Goal: Find specific page/section: Find specific page/section

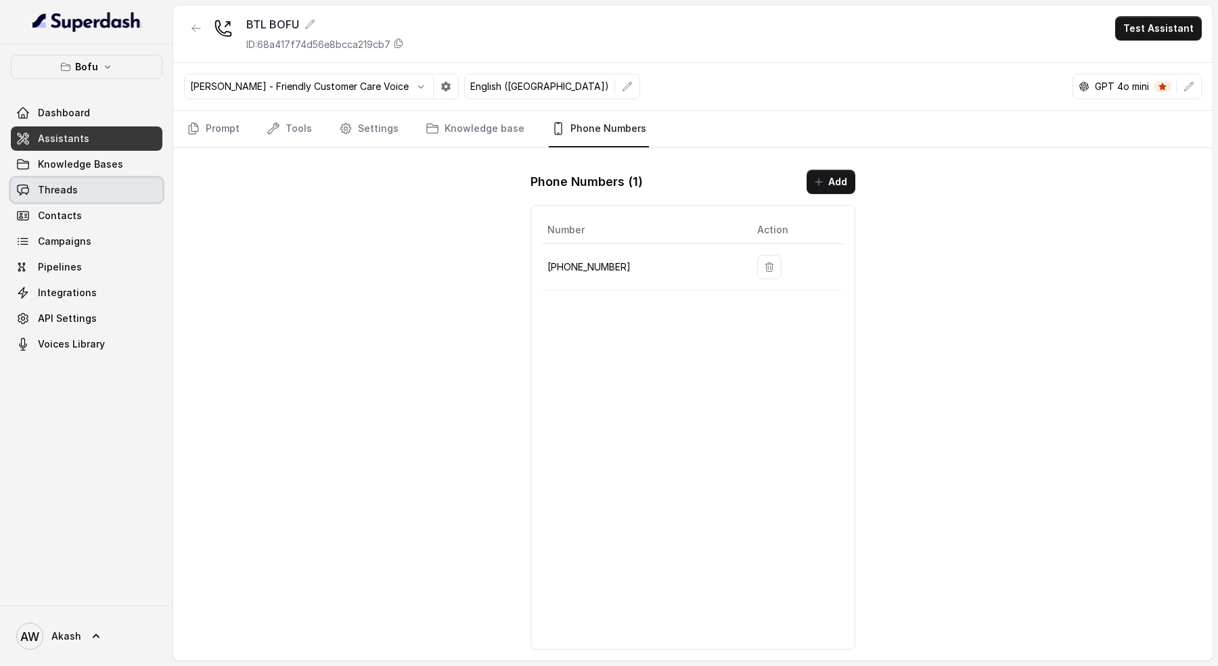
click at [112, 186] on link "Threads" at bounding box center [87, 190] width 152 height 24
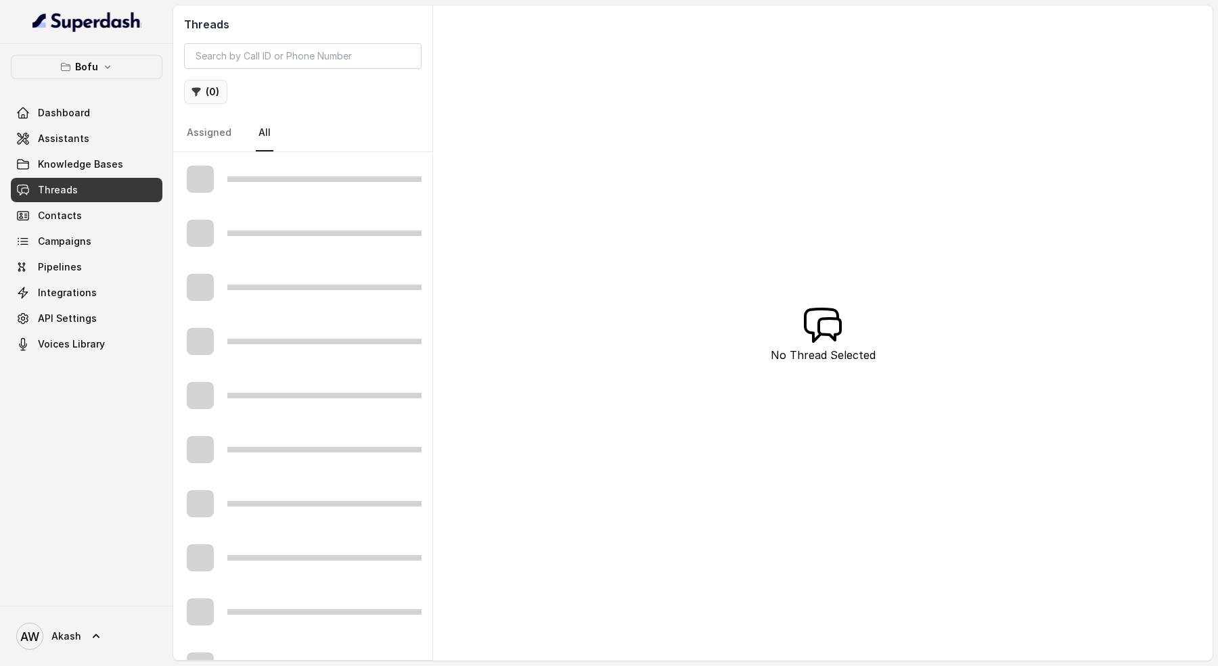
click at [205, 90] on button "( 0 )" at bounding box center [205, 92] width 43 height 24
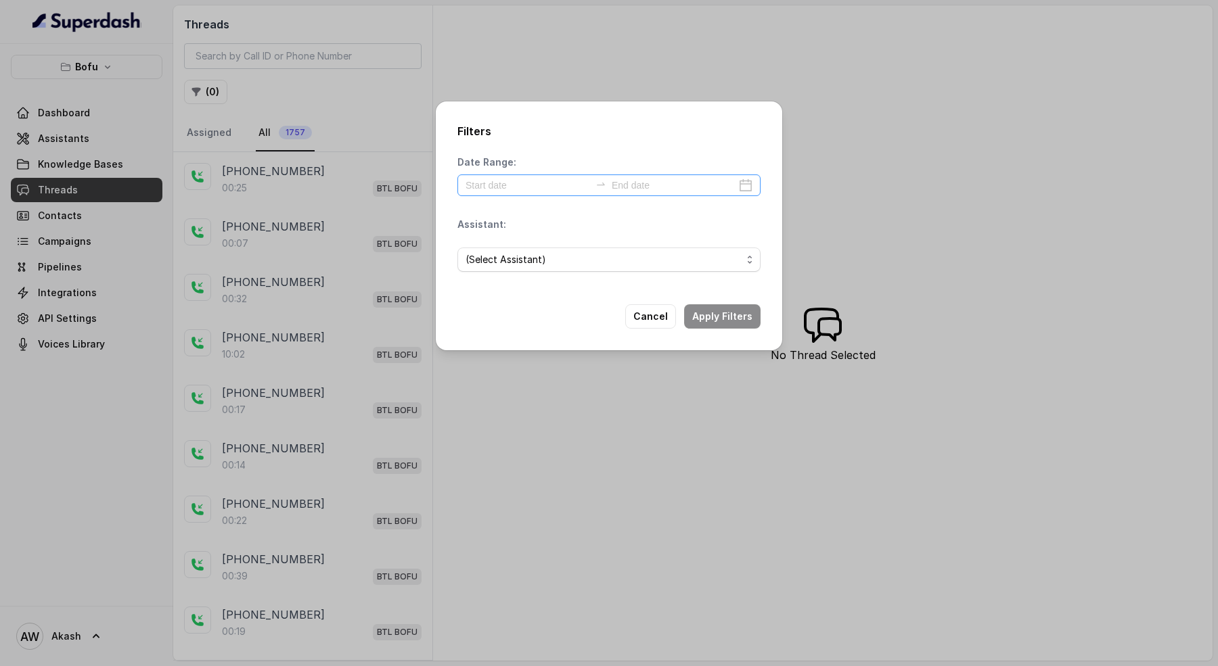
click at [511, 193] on div at bounding box center [608, 186] width 303 height 22
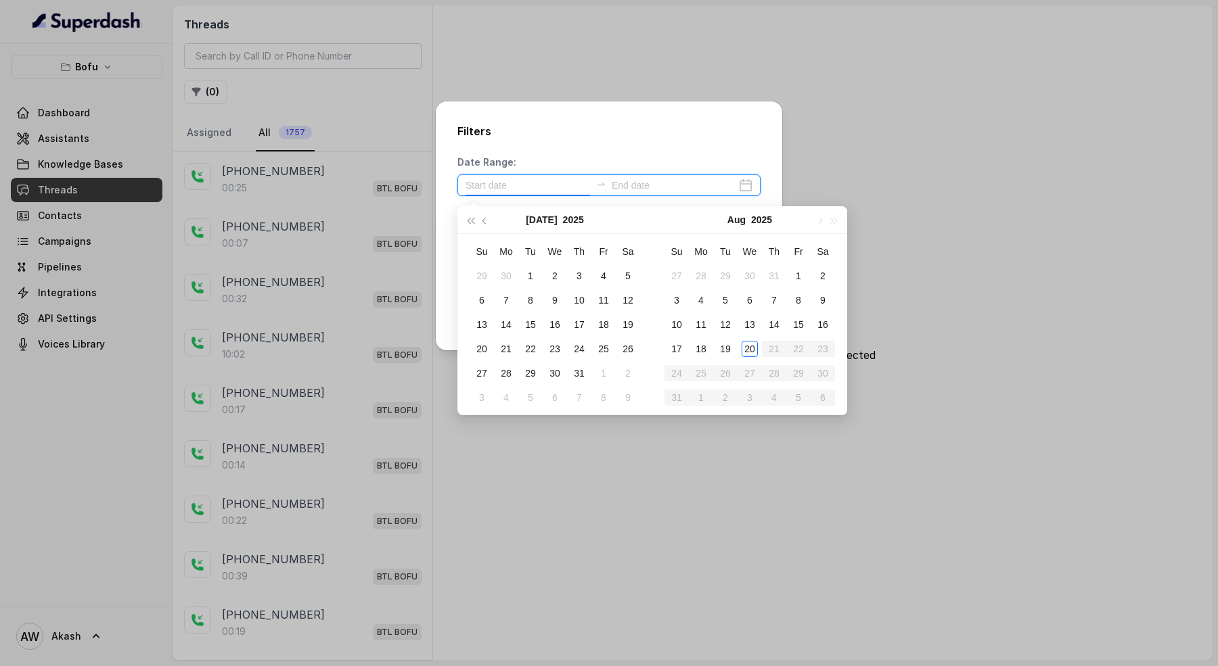
type input "[DATE]"
click at [751, 348] on div "20" at bounding box center [749, 349] width 16 height 16
type input "[DATE]"
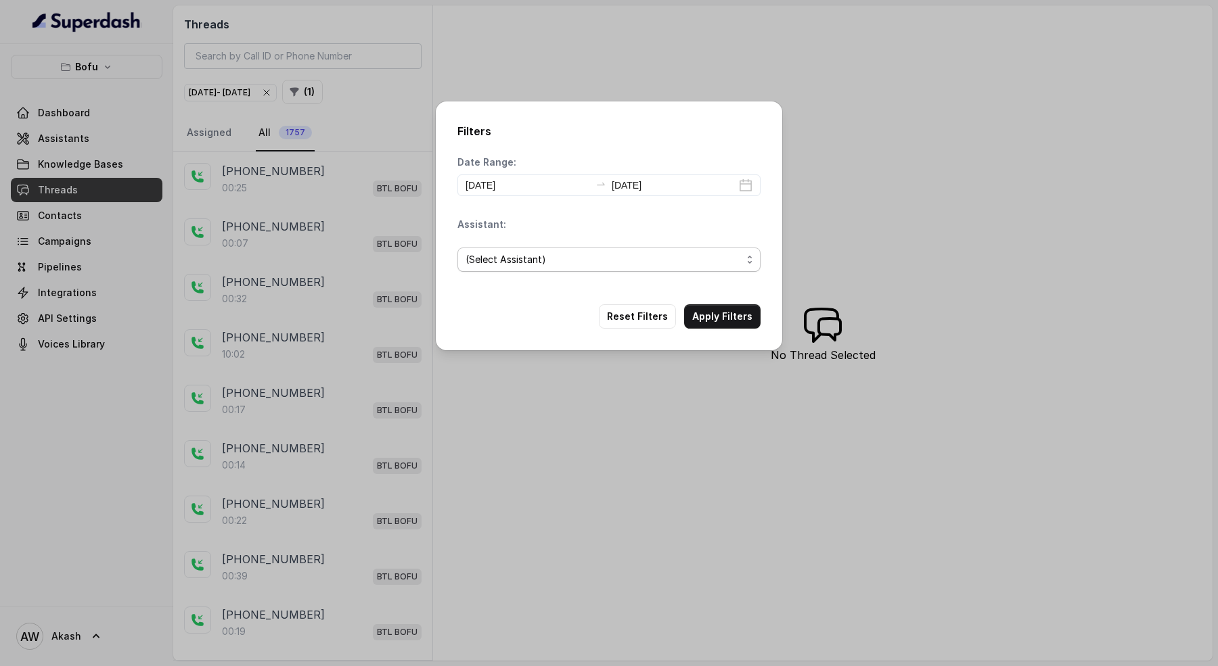
click at [533, 269] on span "(Select Assistant)" at bounding box center [608, 260] width 303 height 24
click at [548, 228] on div "Assistant: (Select Assistant)" at bounding box center [608, 250] width 303 height 65
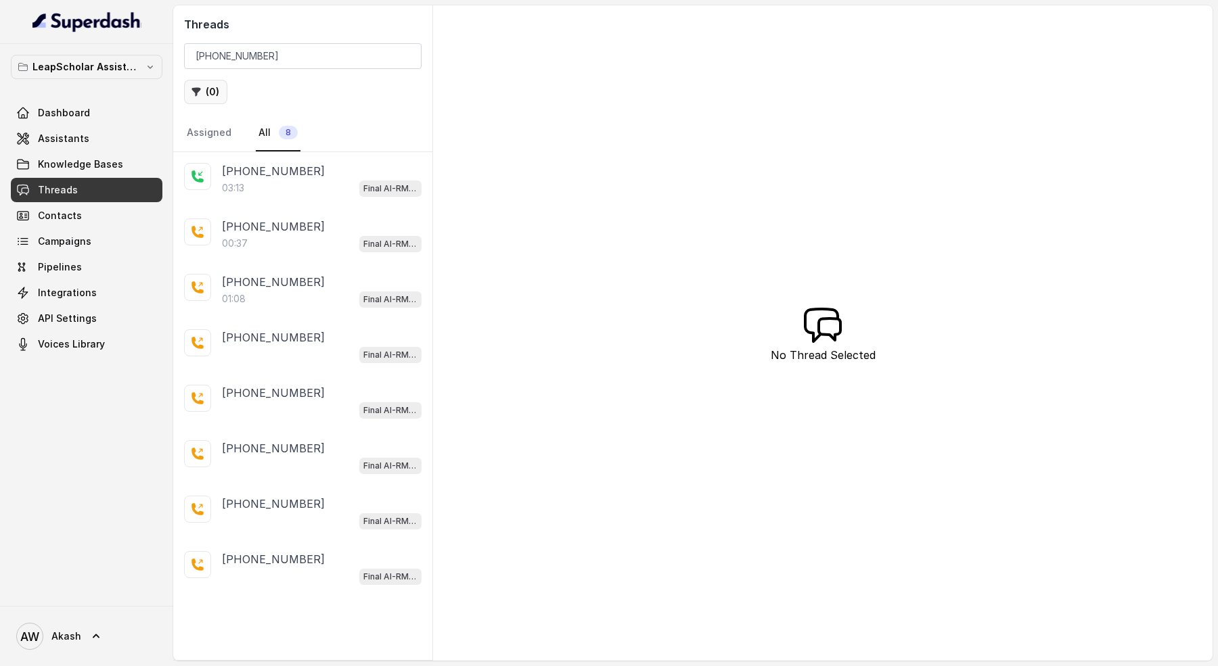
click at [218, 87] on button "( 0 )" at bounding box center [205, 92] width 43 height 24
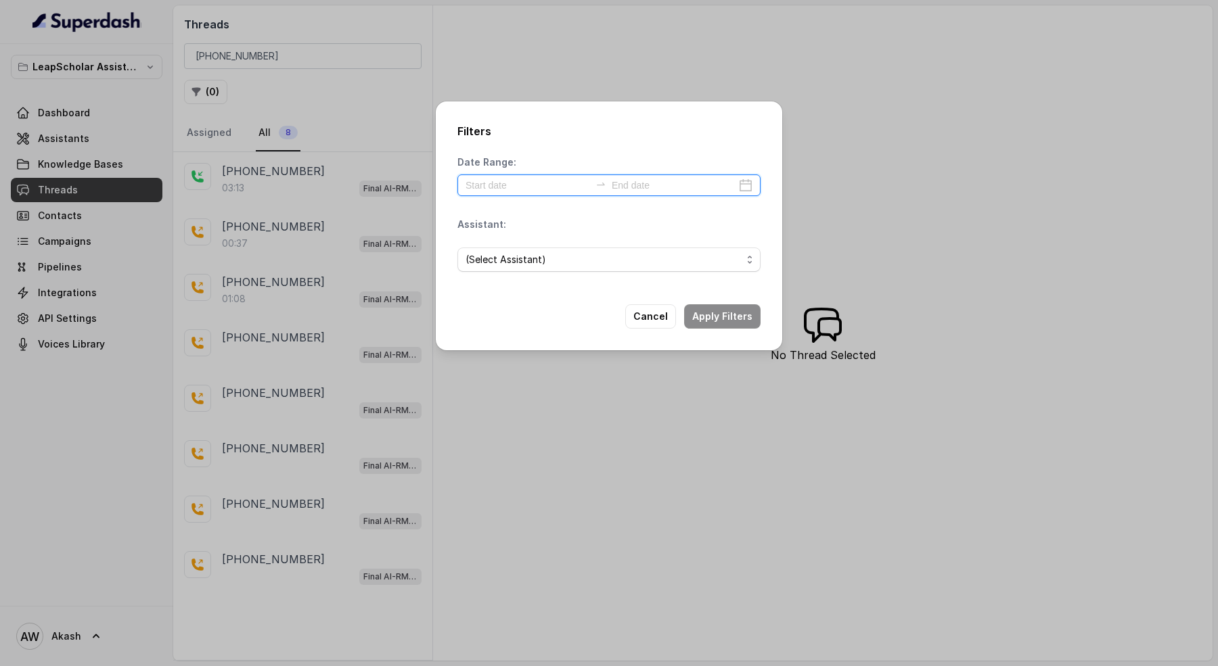
click at [501, 187] on input at bounding box center [527, 185] width 124 height 15
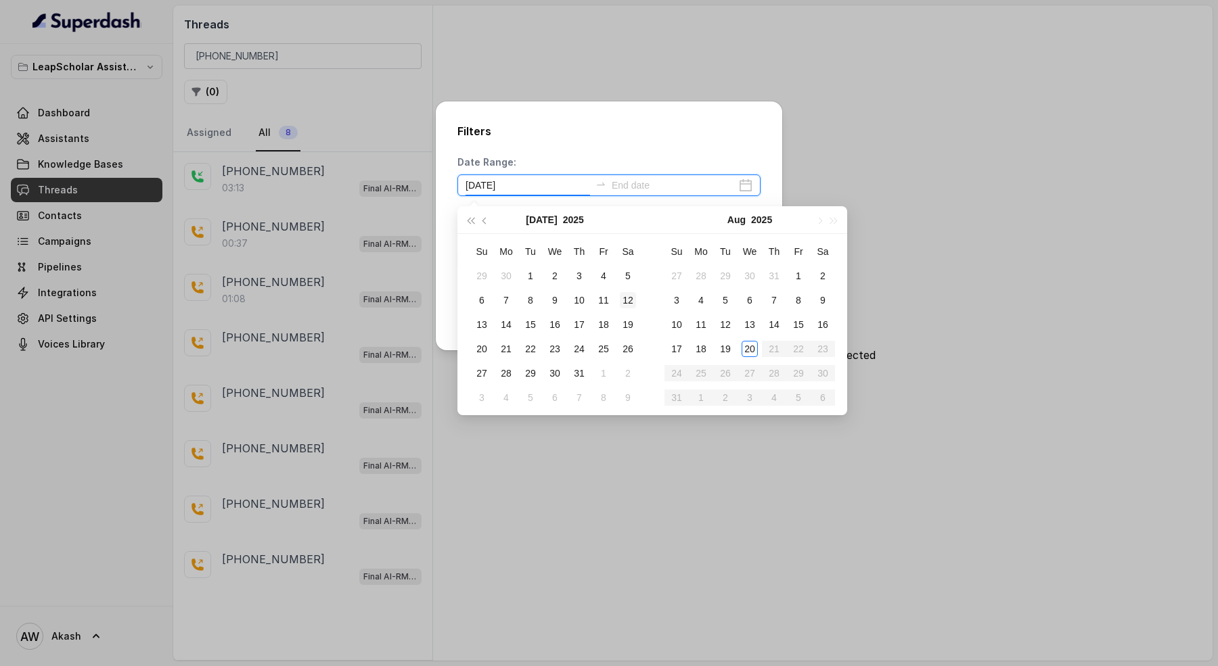
type input "[DATE]"
click at [753, 341] on div "20" at bounding box center [749, 349] width 16 height 16
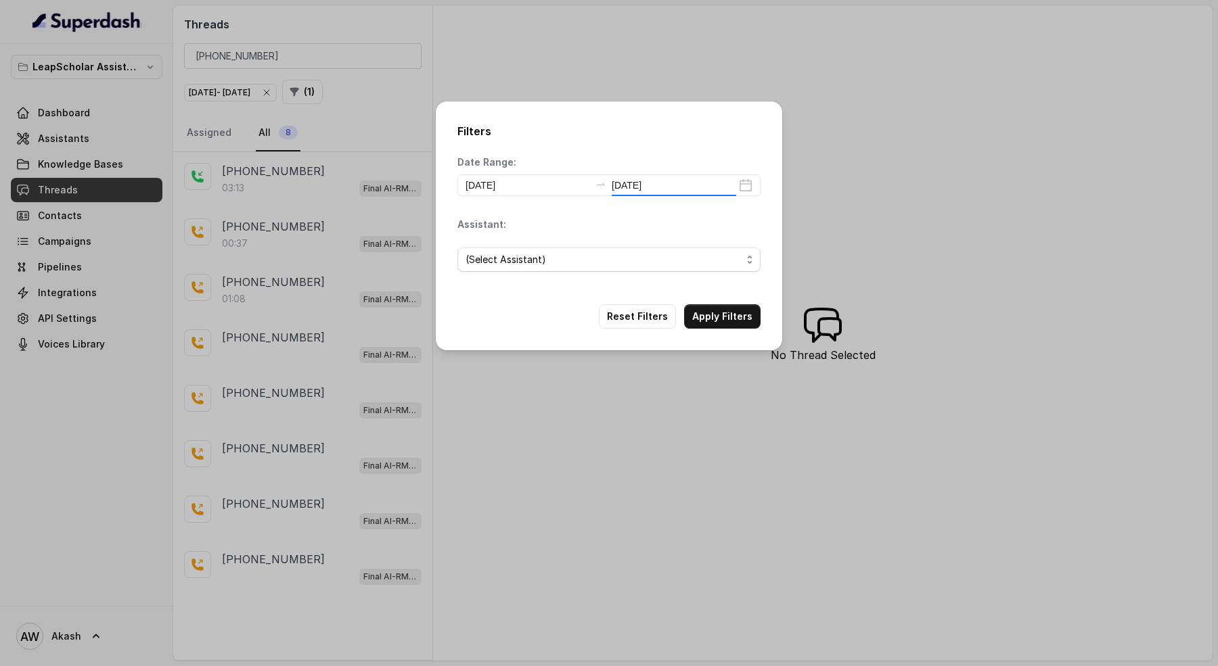
type input "[DATE]"
click at [558, 263] on span "(Select Assistant)" at bounding box center [603, 260] width 276 height 16
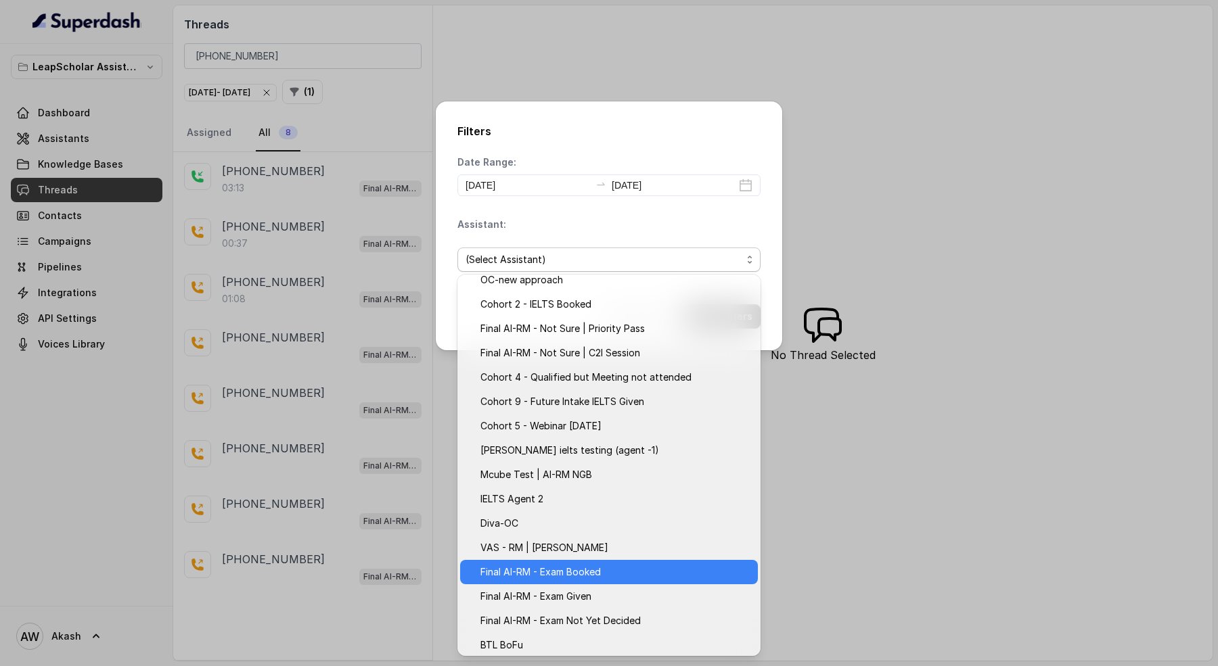
scroll to position [62, 0]
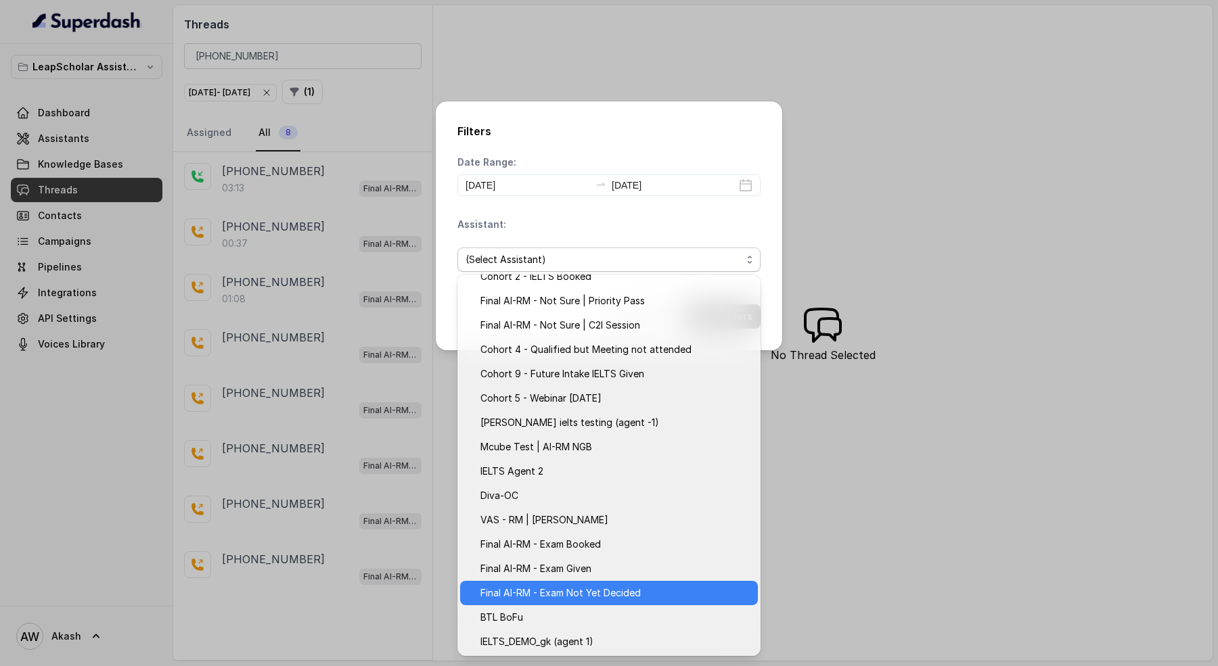
click at [630, 593] on span "Final AI-RM - Exam Not Yet Decided" at bounding box center [614, 593] width 269 height 16
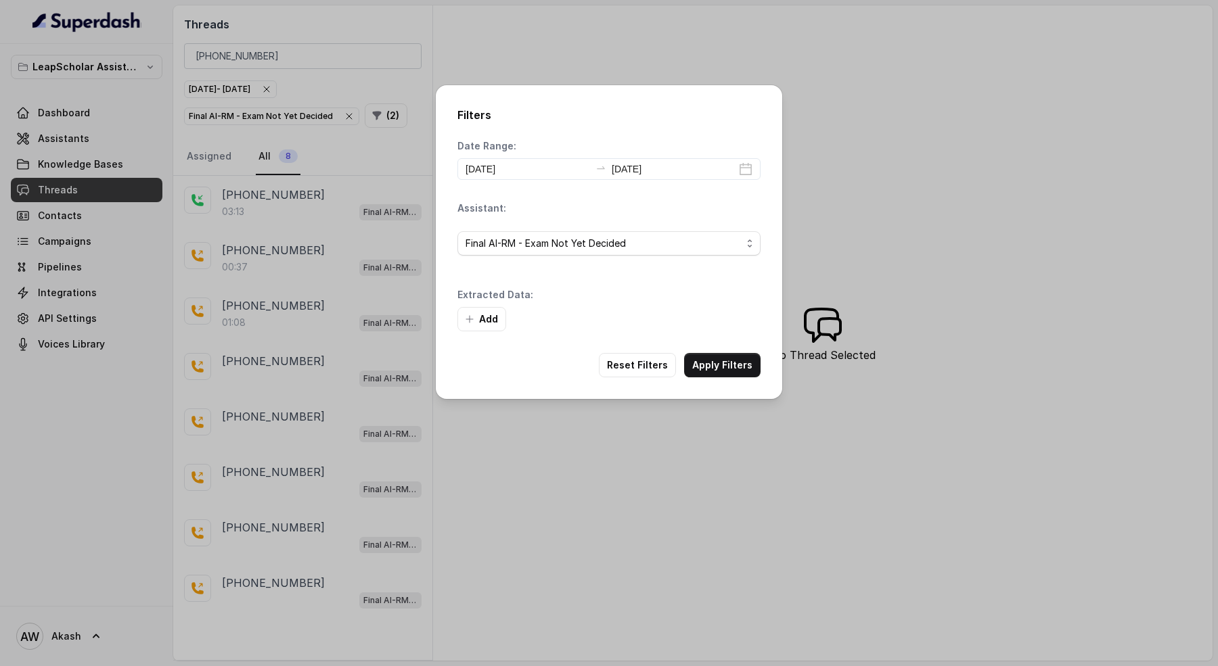
click at [733, 311] on div "Add" at bounding box center [608, 319] width 303 height 24
click at [738, 359] on button "Apply Filters" at bounding box center [722, 365] width 76 height 24
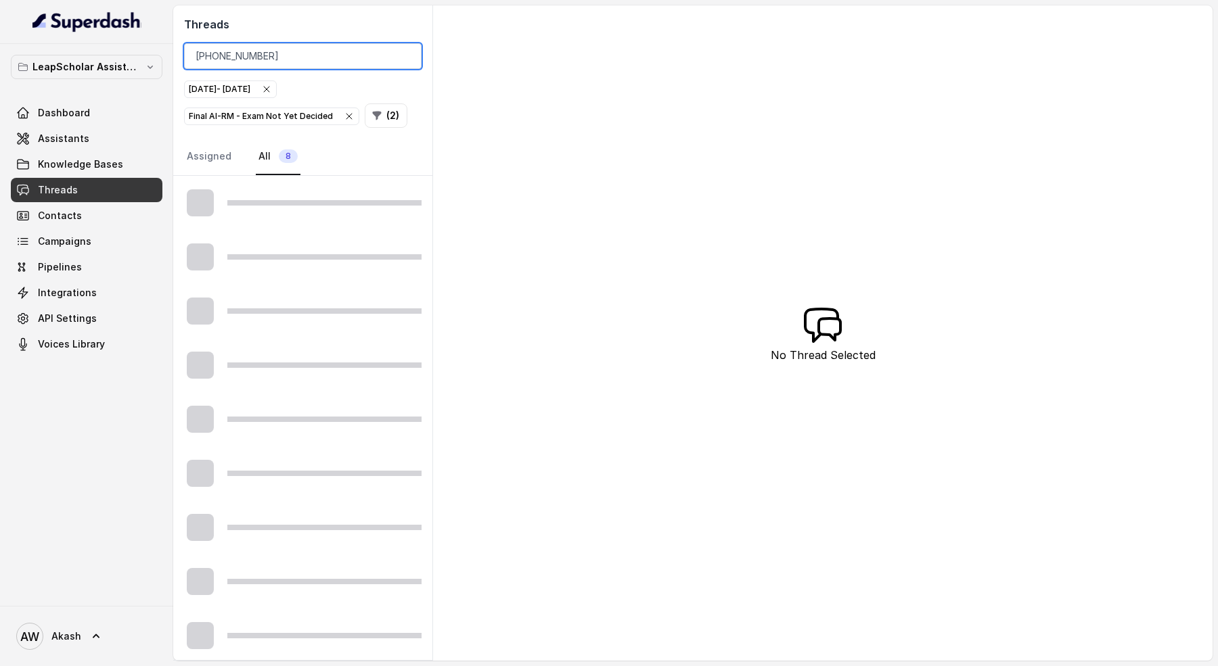
click at [223, 60] on input "[PHONE_NUMBER]" at bounding box center [302, 56] width 237 height 26
click at [328, 15] on div "Threads [DATE] - [DATE] Final AI-RM - Exam Not Yet Decided ( 2 ) Assigned All 8" at bounding box center [302, 90] width 259 height 170
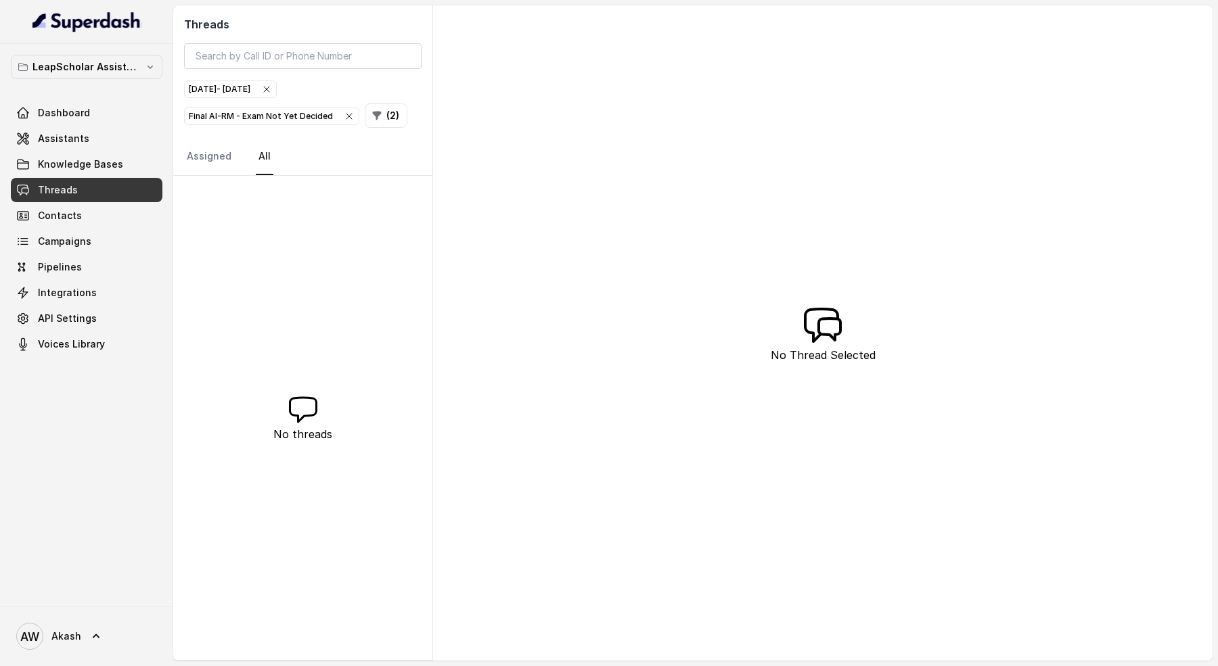
click at [263, 89] on div "[DATE] - [DATE]" at bounding box center [230, 90] width 83 height 14
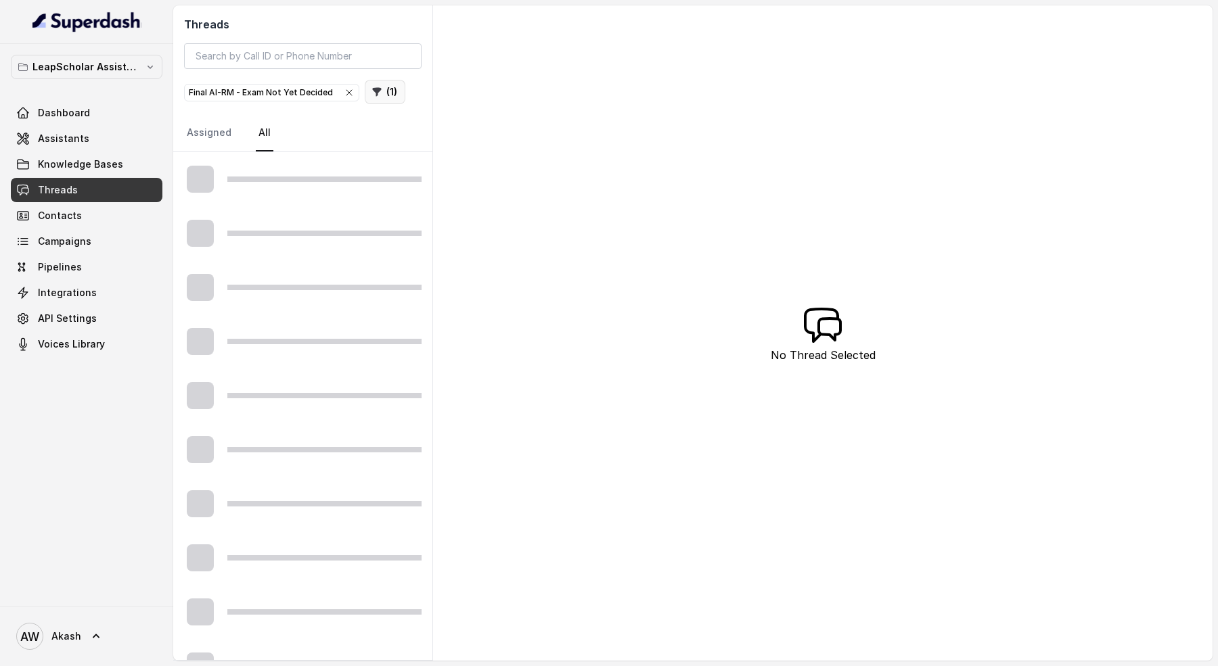
click at [373, 88] on icon "button" at bounding box center [377, 92] width 9 height 9
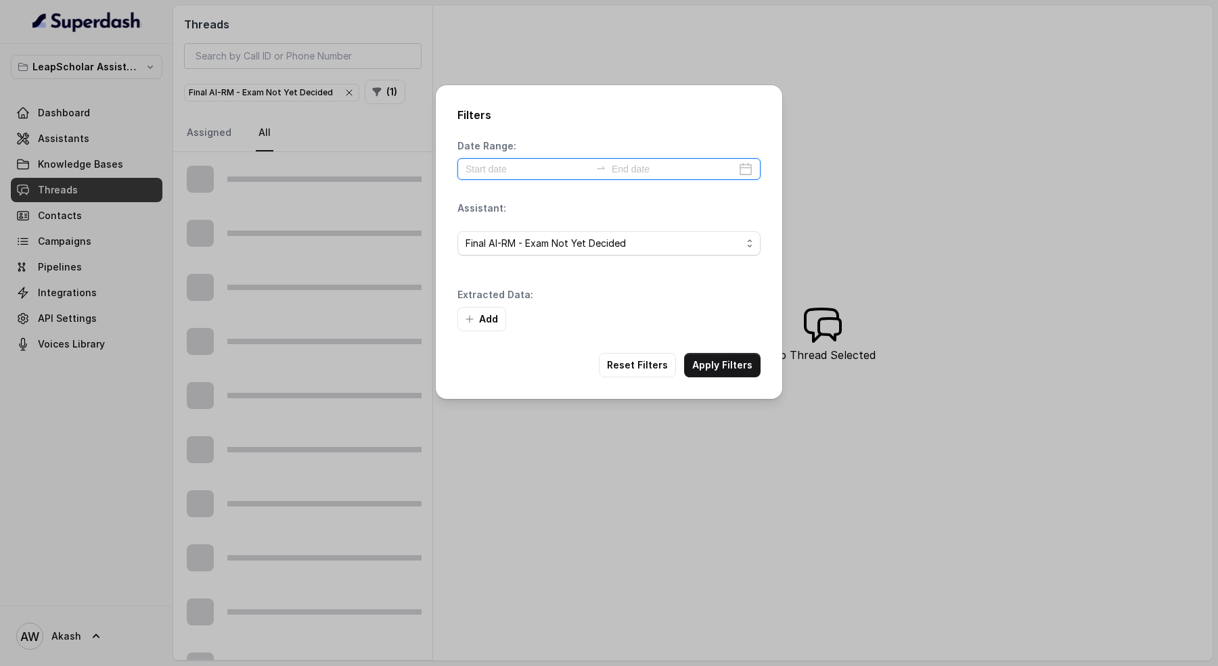
click at [521, 175] on input at bounding box center [527, 169] width 124 height 15
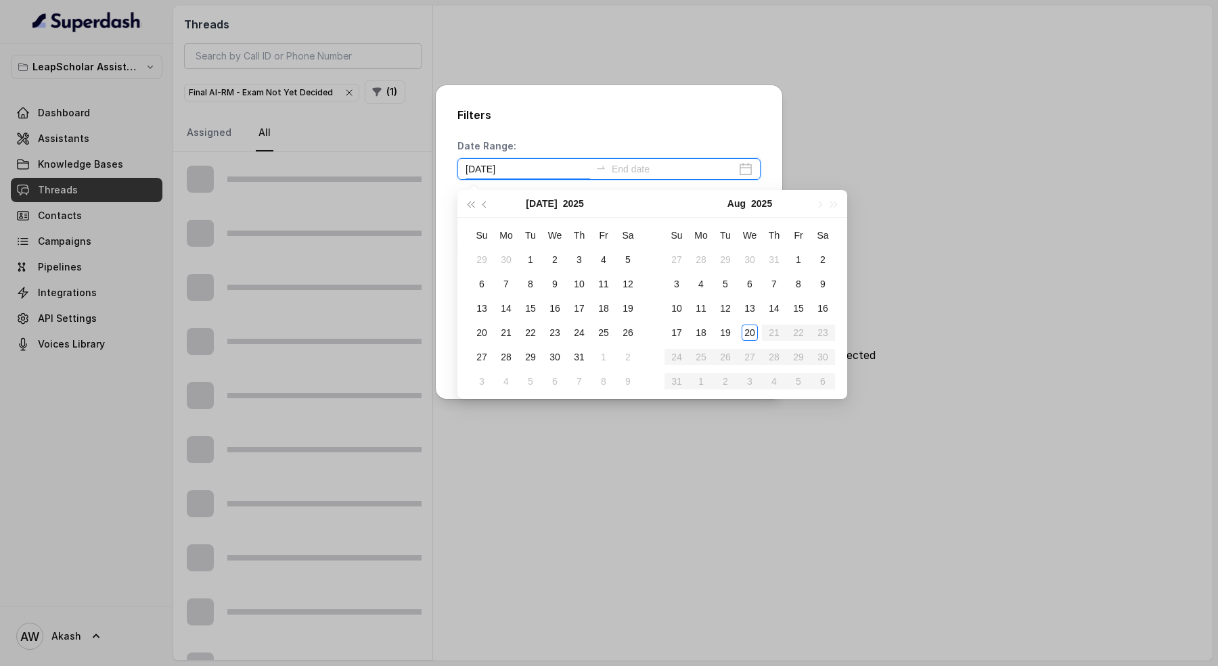
type input "[DATE]"
click at [747, 335] on div "20" at bounding box center [749, 333] width 16 height 16
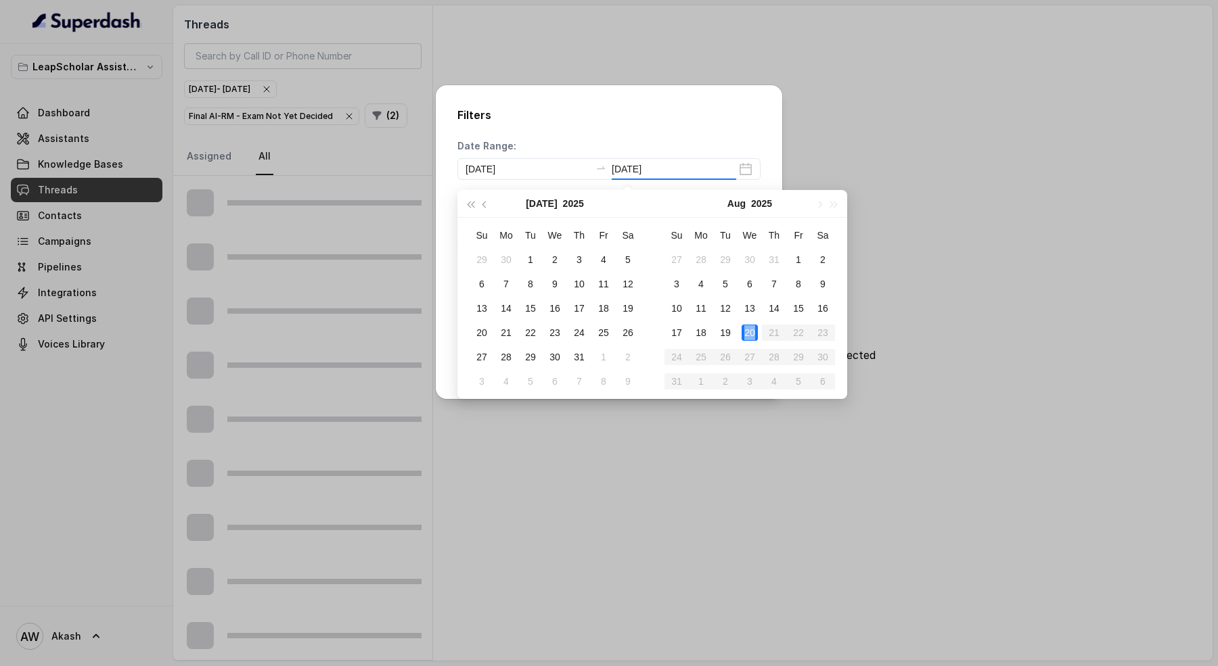
type input "[DATE]"
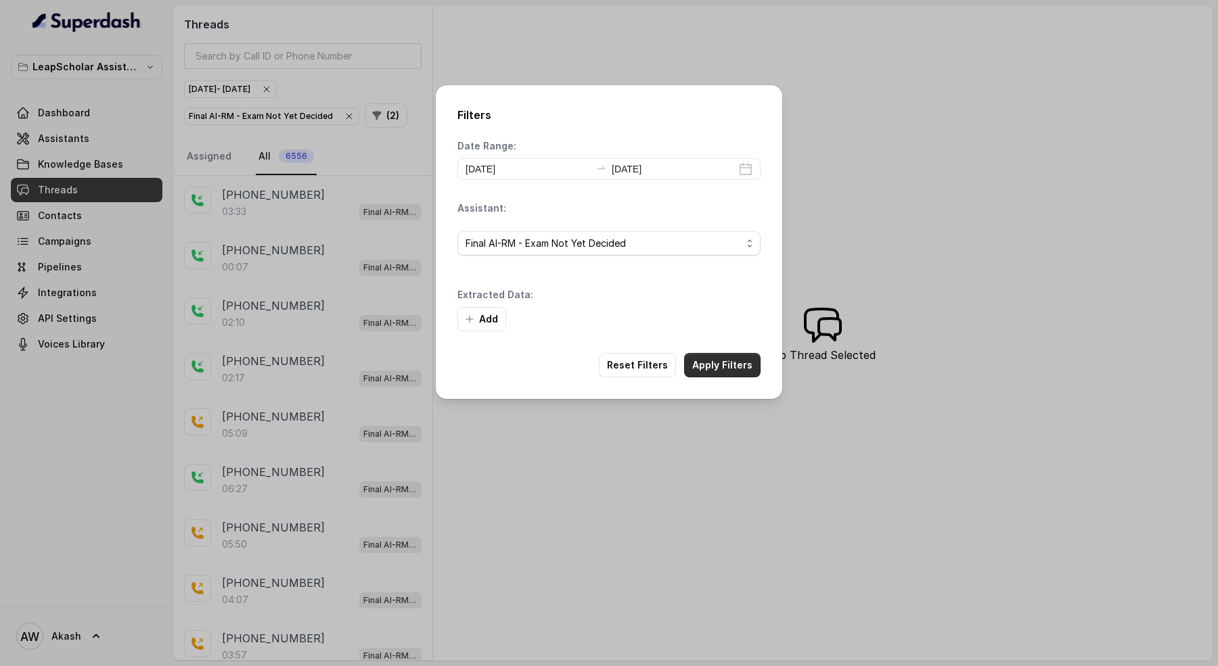
click at [733, 363] on button "Apply Filters" at bounding box center [722, 365] width 76 height 24
